Goal: Find specific page/section: Find specific page/section

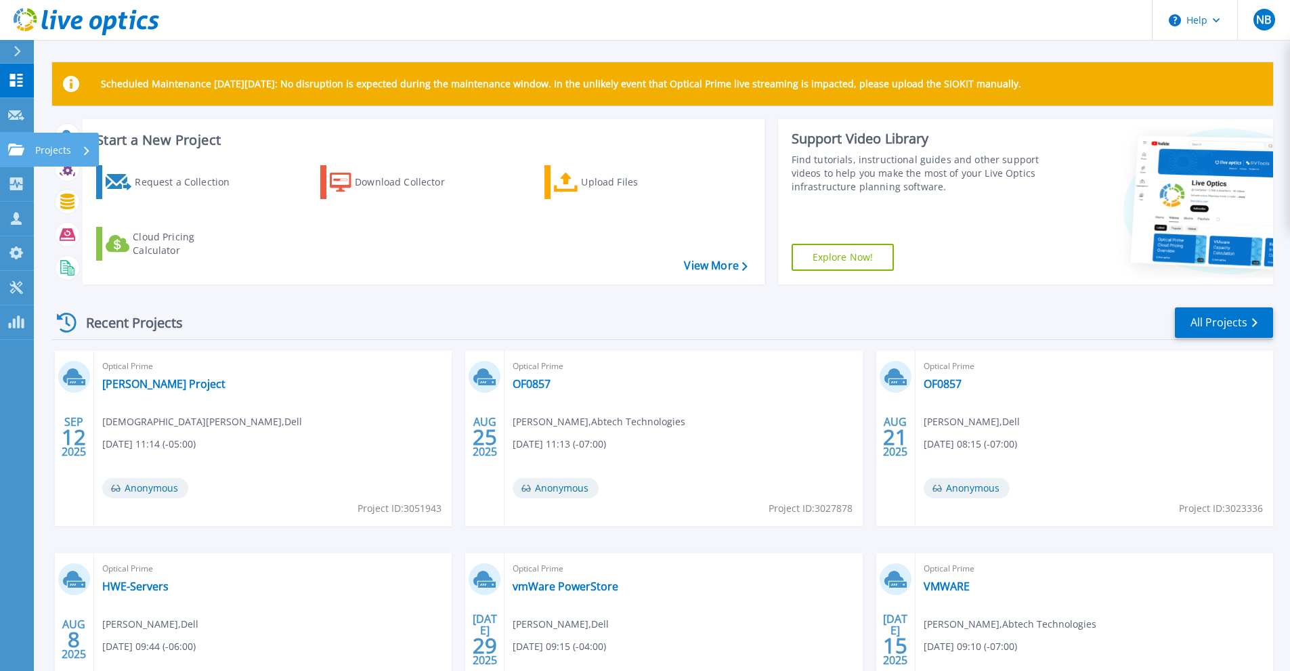
click at [10, 151] on icon at bounding box center [16, 150] width 16 height 12
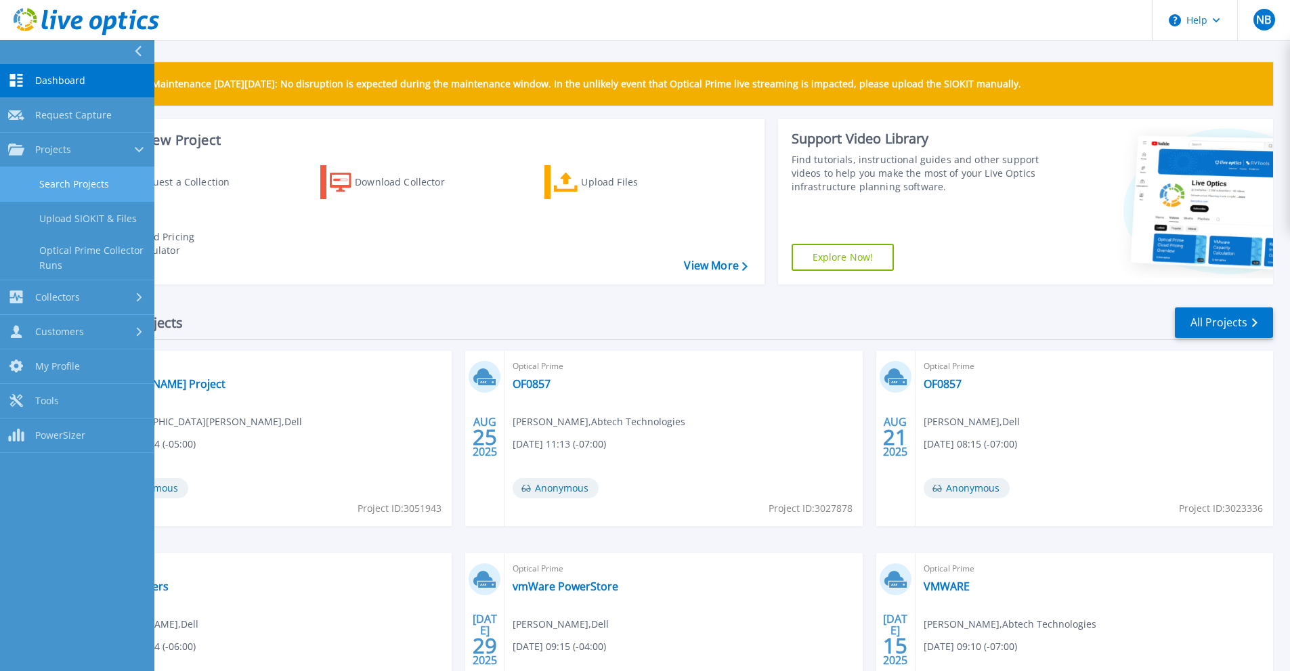
click at [82, 179] on link "Search Projects" at bounding box center [77, 184] width 154 height 35
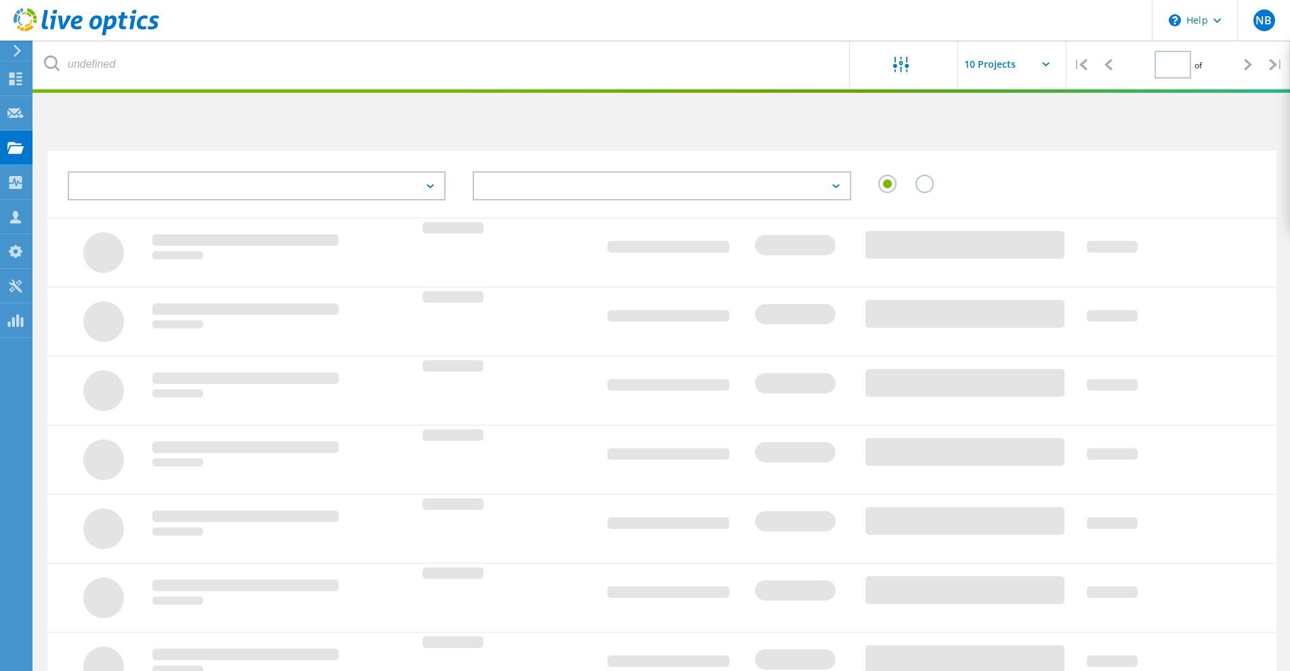
type input "1"
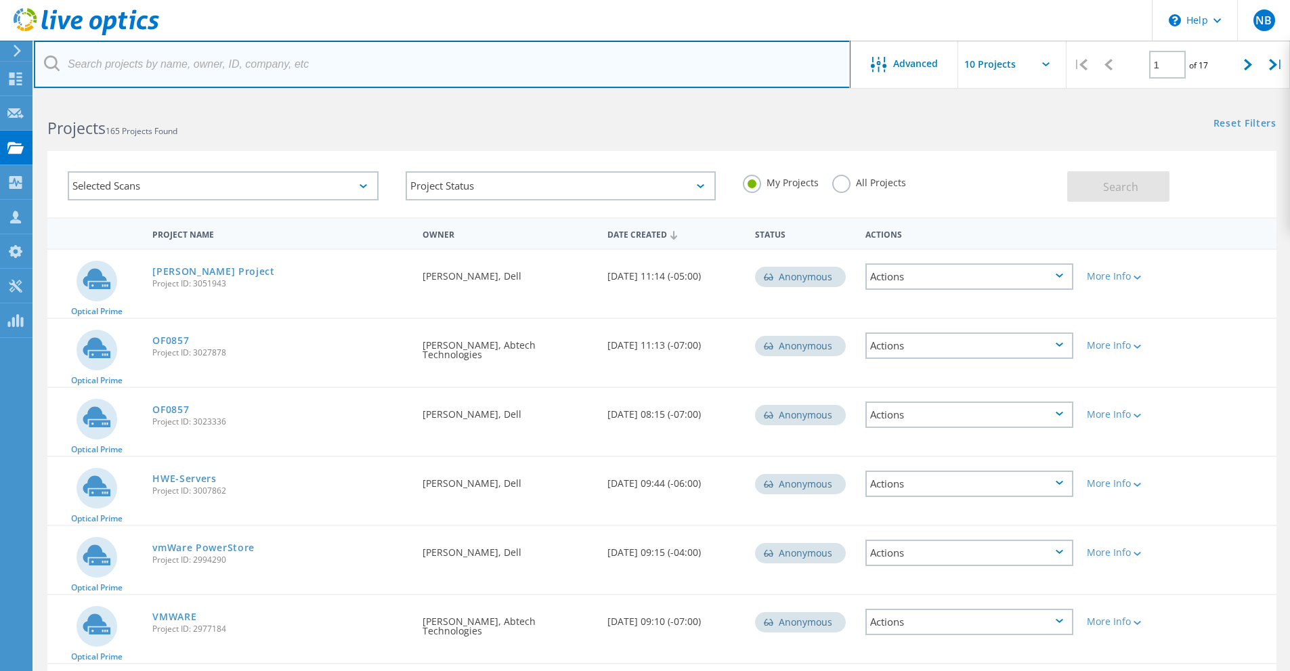
click at [189, 64] on input "text" at bounding box center [442, 64] width 817 height 47
type input "Lower Valley"
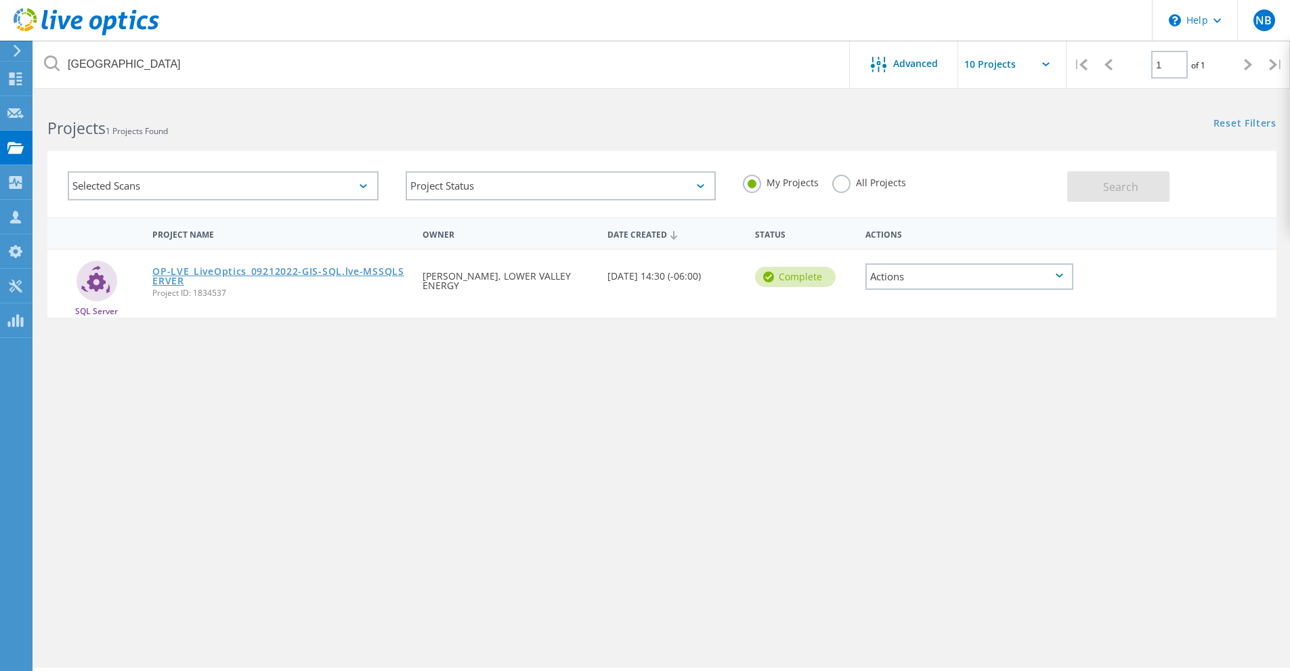
click at [250, 270] on link "OP-LVE_LiveOptics_09212022-GIS-SQL.lve-MSSQLSERVER" at bounding box center [280, 276] width 257 height 19
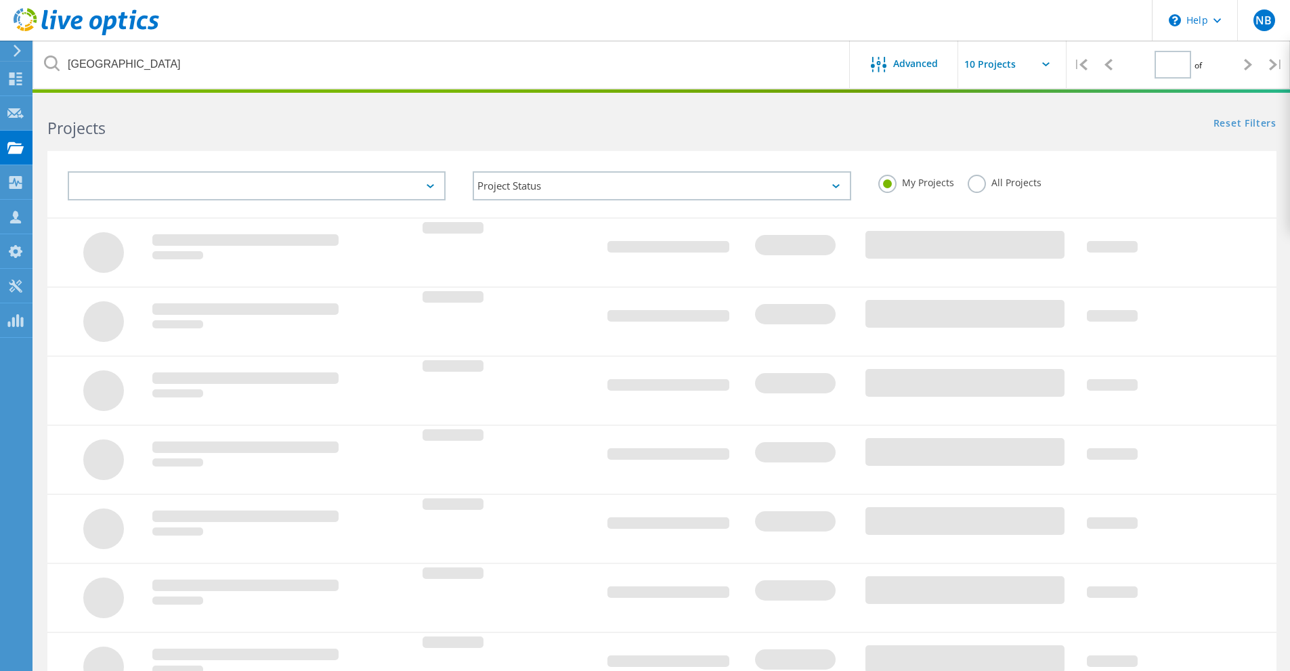
type input "1"
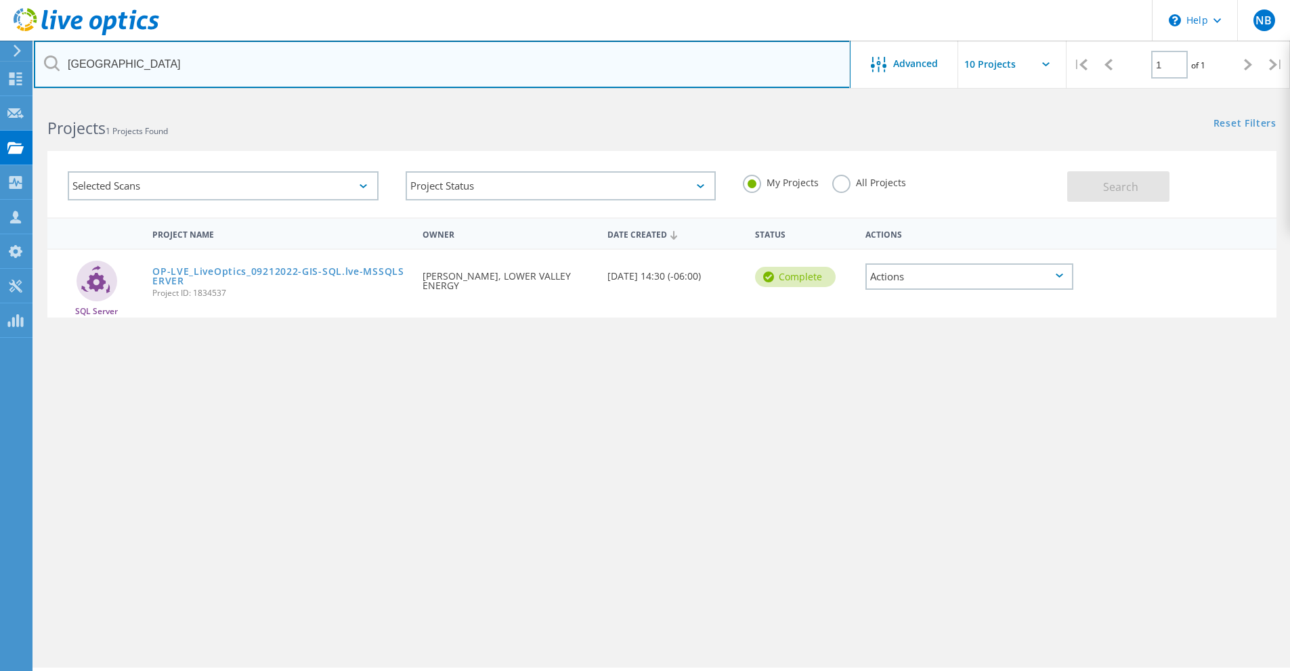
click at [144, 62] on input "Lower Valley" at bounding box center [442, 64] width 817 height 47
type input "L"
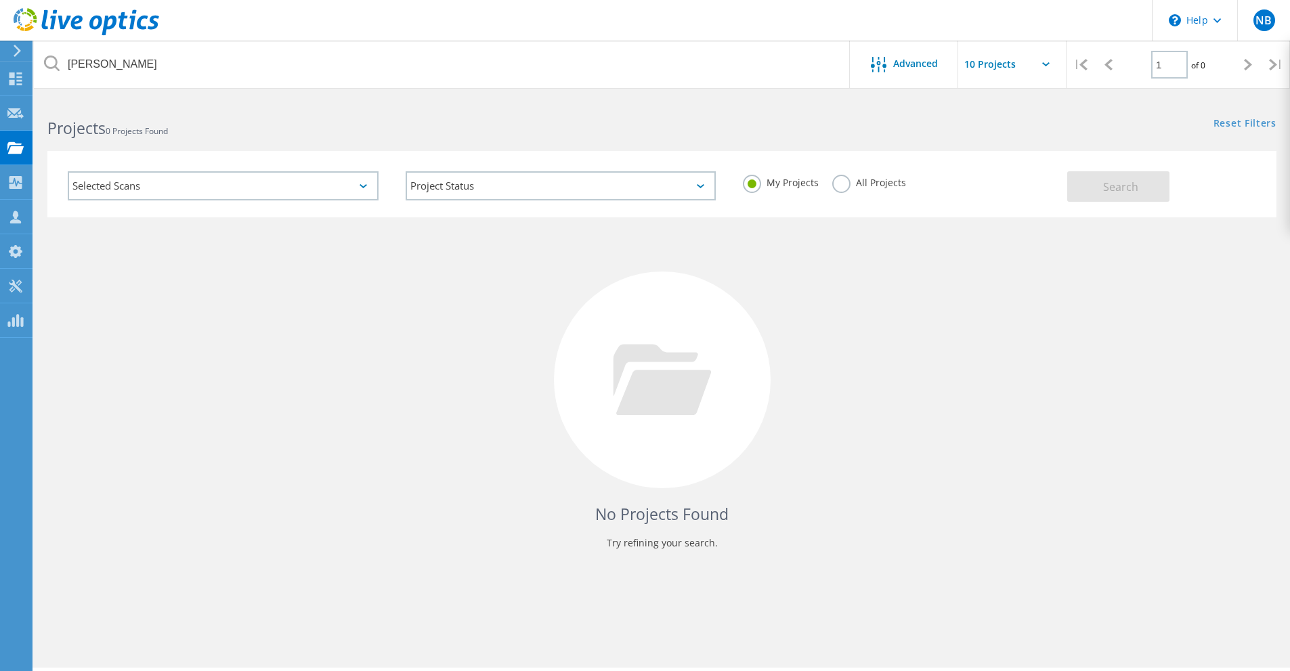
click at [837, 179] on label "All Projects" at bounding box center [870, 181] width 74 height 13
click at [0, 0] on input "All Projects" at bounding box center [0, 0] width 0 height 0
click at [1108, 188] on span "Search" at bounding box center [1121, 187] width 35 height 15
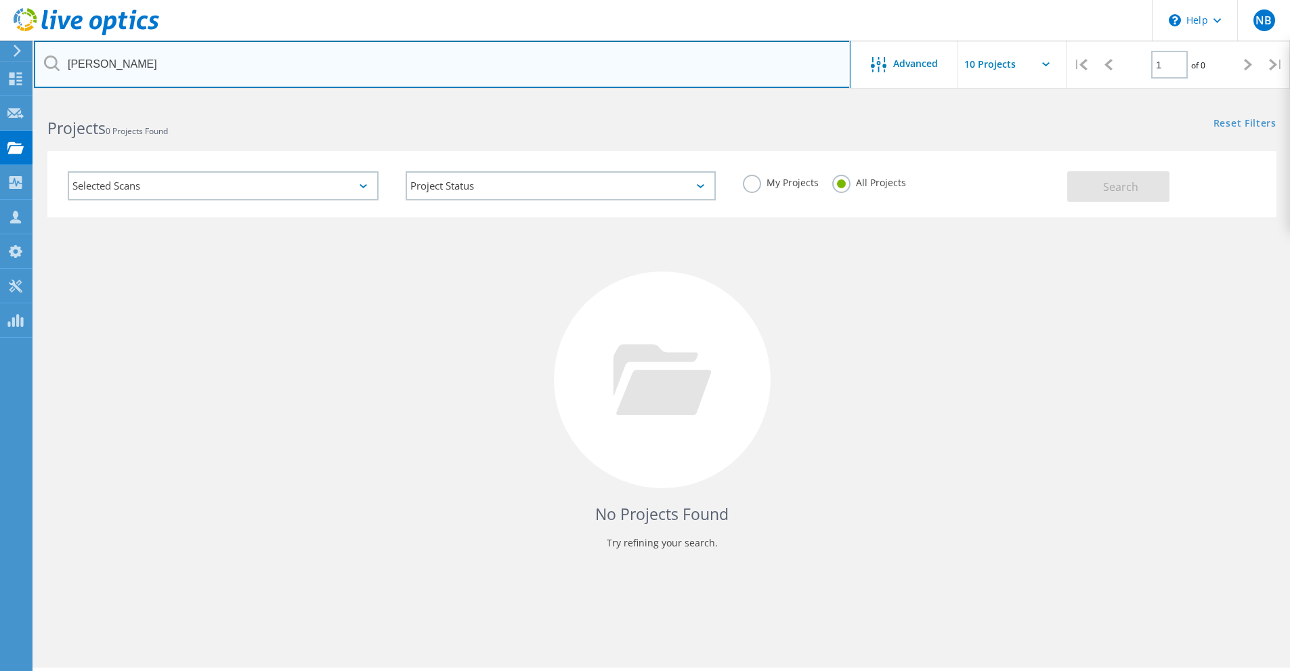
click at [213, 67] on input "John Edwards" at bounding box center [442, 64] width 817 height 47
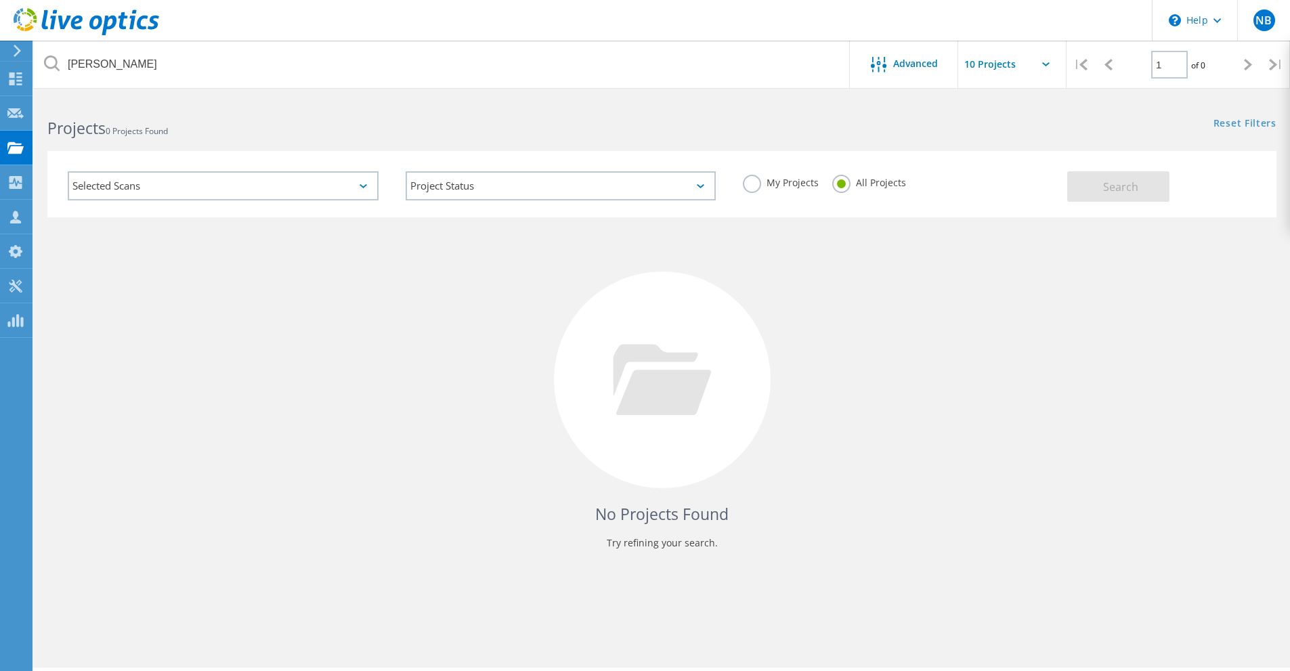
click at [750, 188] on label "My Projects" at bounding box center [781, 181] width 76 height 13
click at [0, 0] on input "My Projects" at bounding box center [0, 0] width 0 height 0
click at [1118, 191] on span "Search" at bounding box center [1121, 187] width 35 height 15
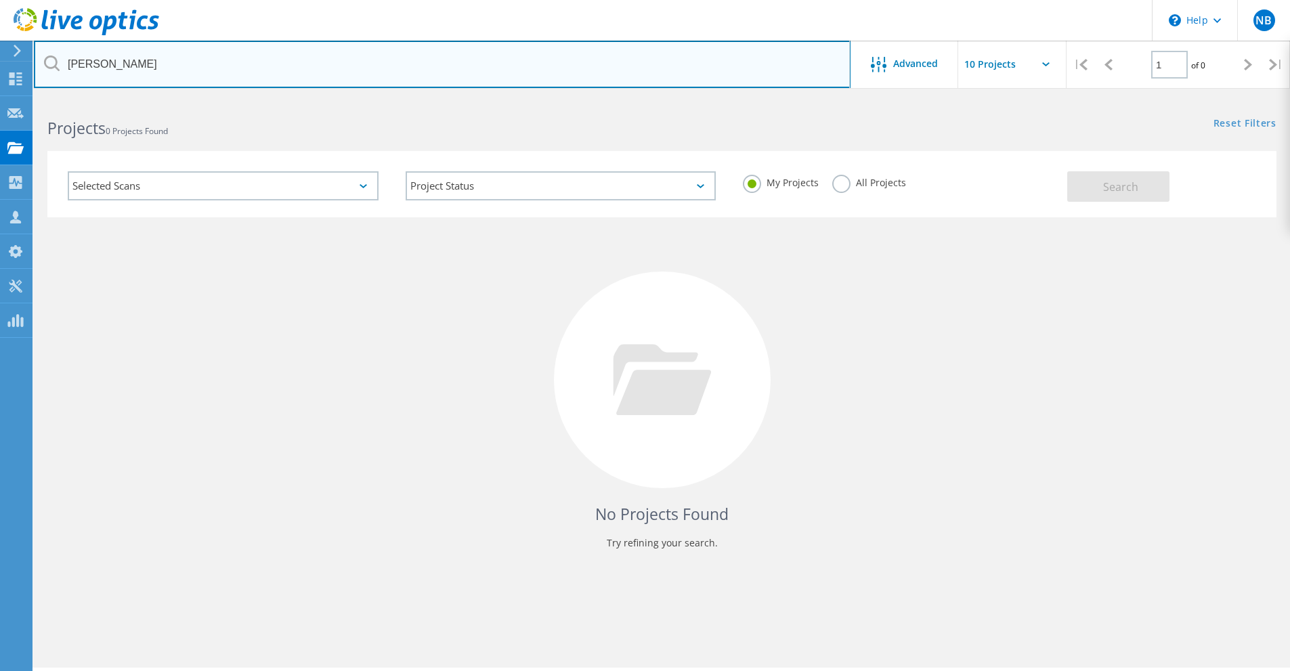
click at [197, 66] on input "John Edwards" at bounding box center [442, 64] width 817 height 47
click at [358, 60] on input "[PERSON_NAME]" at bounding box center [442, 64] width 817 height 47
type input "[PERSON_NAME]"
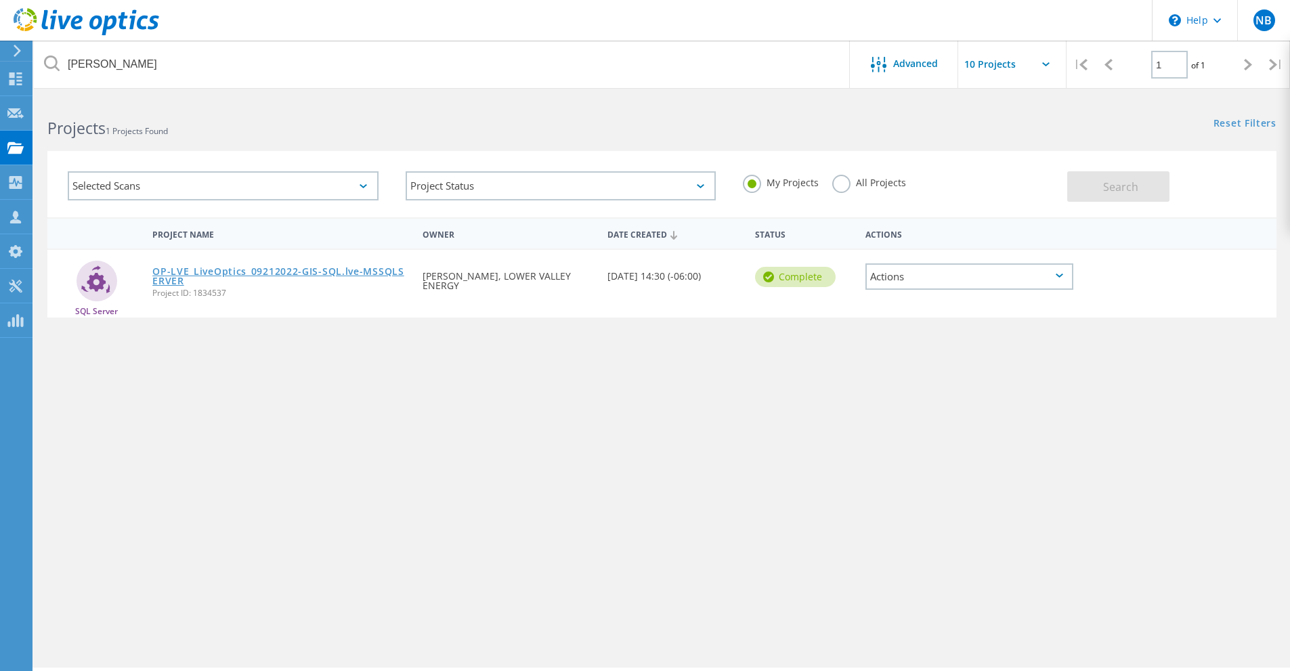
click at [288, 274] on link "OP-LVE_LiveOptics_09212022-GIS-SQL.lve-MSSQLSERVER" at bounding box center [280, 276] width 257 height 19
type input "1"
